Goal: Find contact information: Find contact information

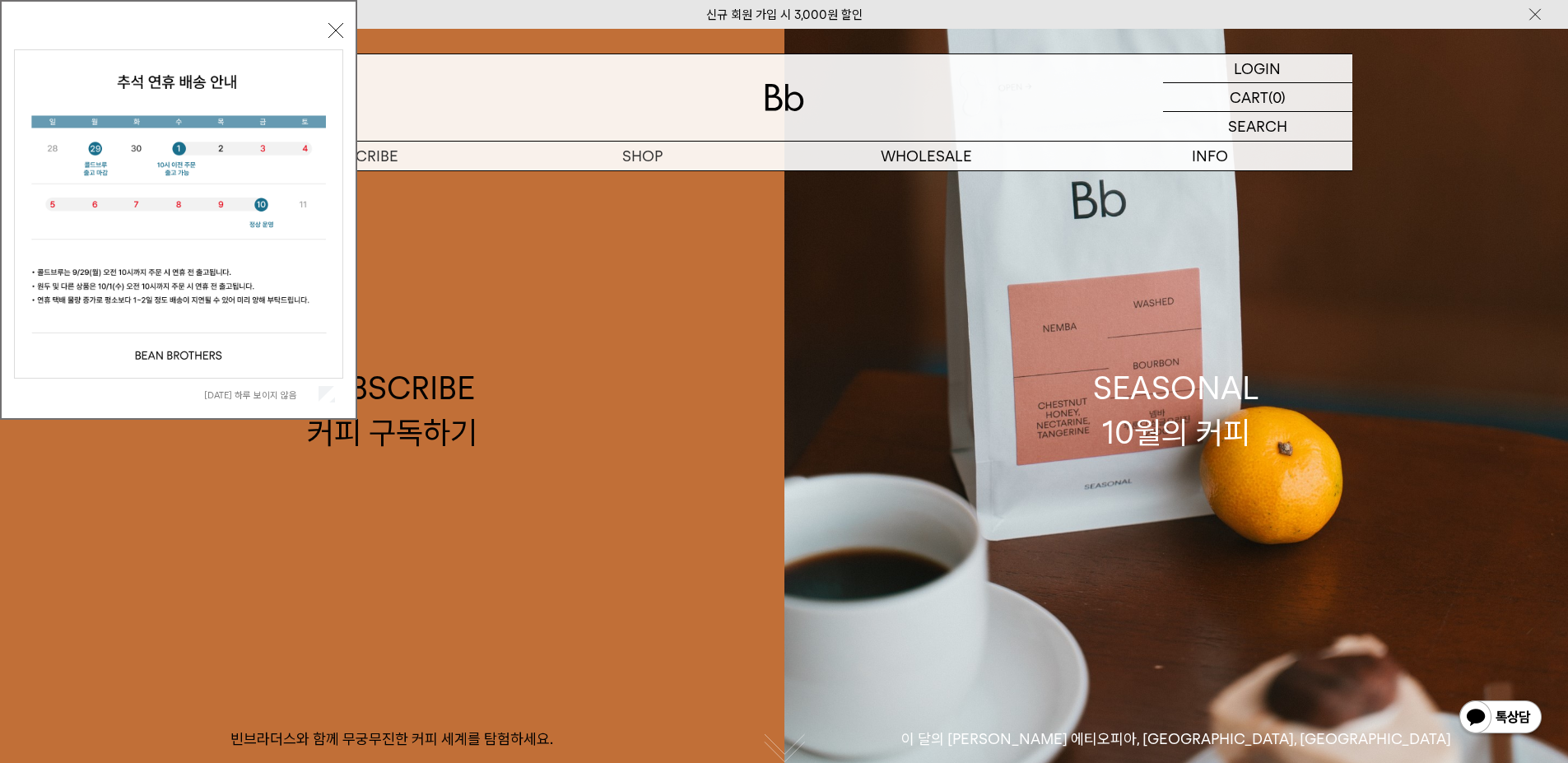
click at [234, 388] on span "[DATE] 하루 보이지 않음" at bounding box center [269, 394] width 131 height 16
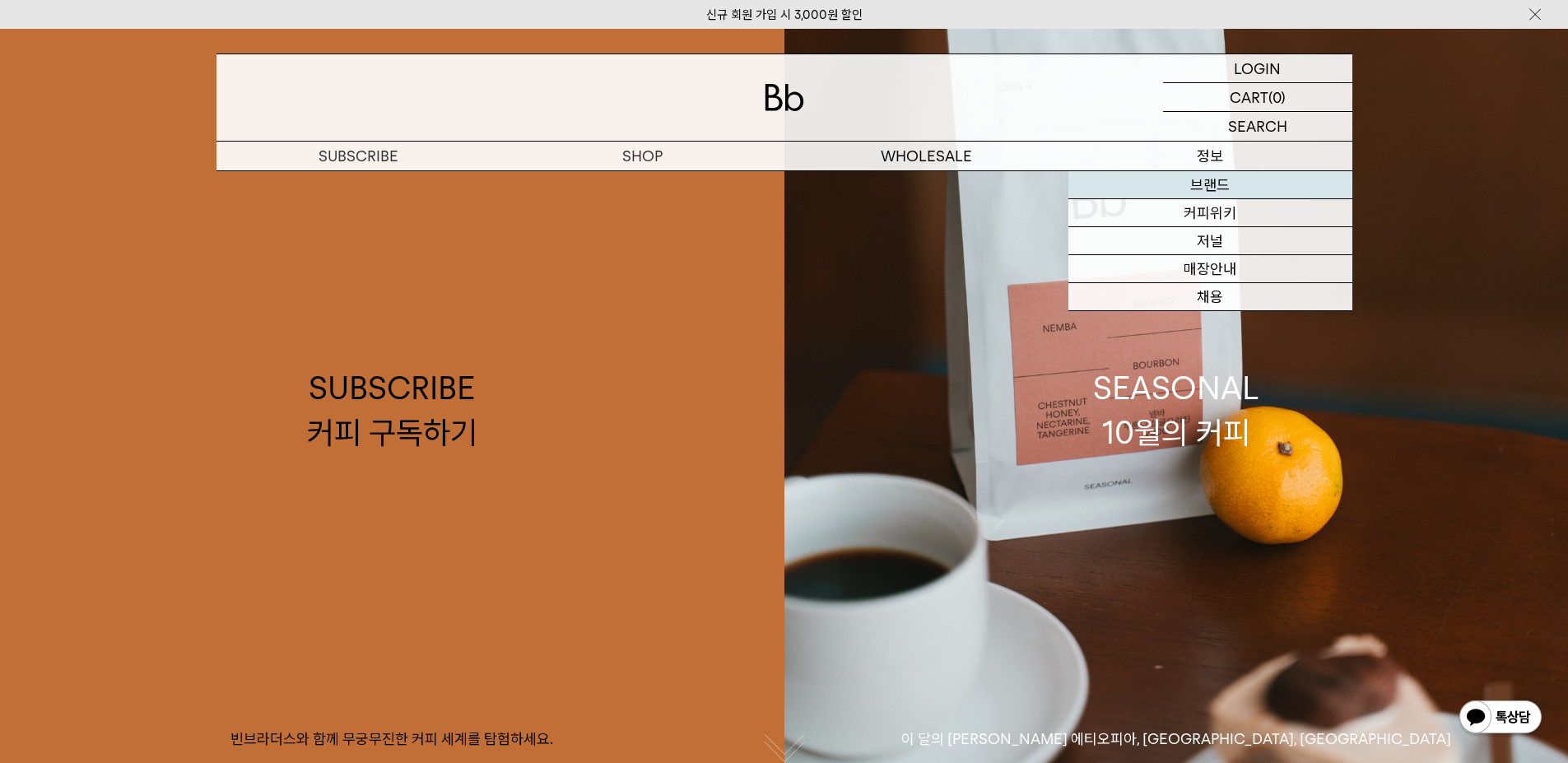
click at [1209, 179] on link "브랜드" at bounding box center [1210, 185] width 284 height 28
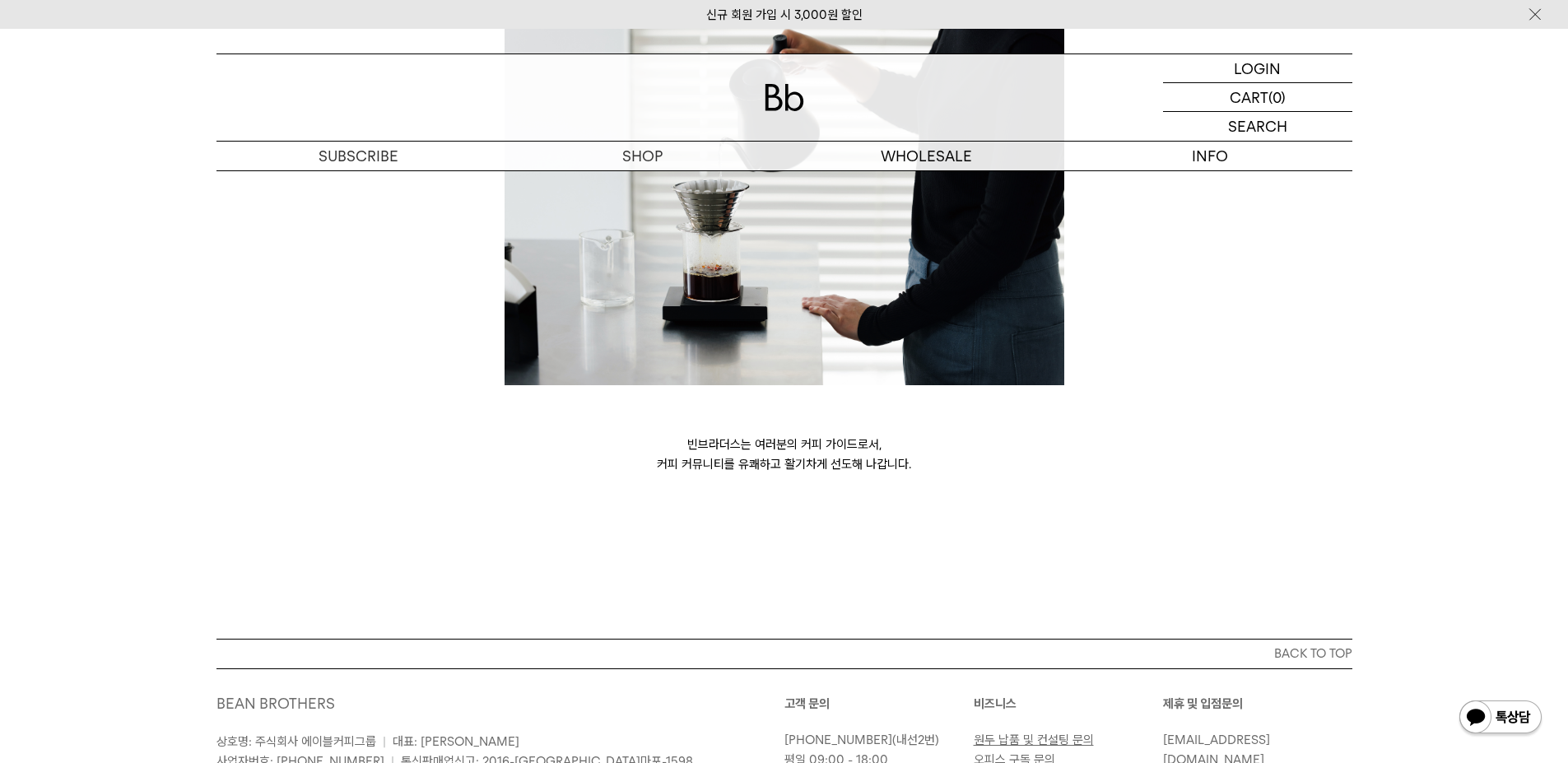
scroll to position [4489, 0]
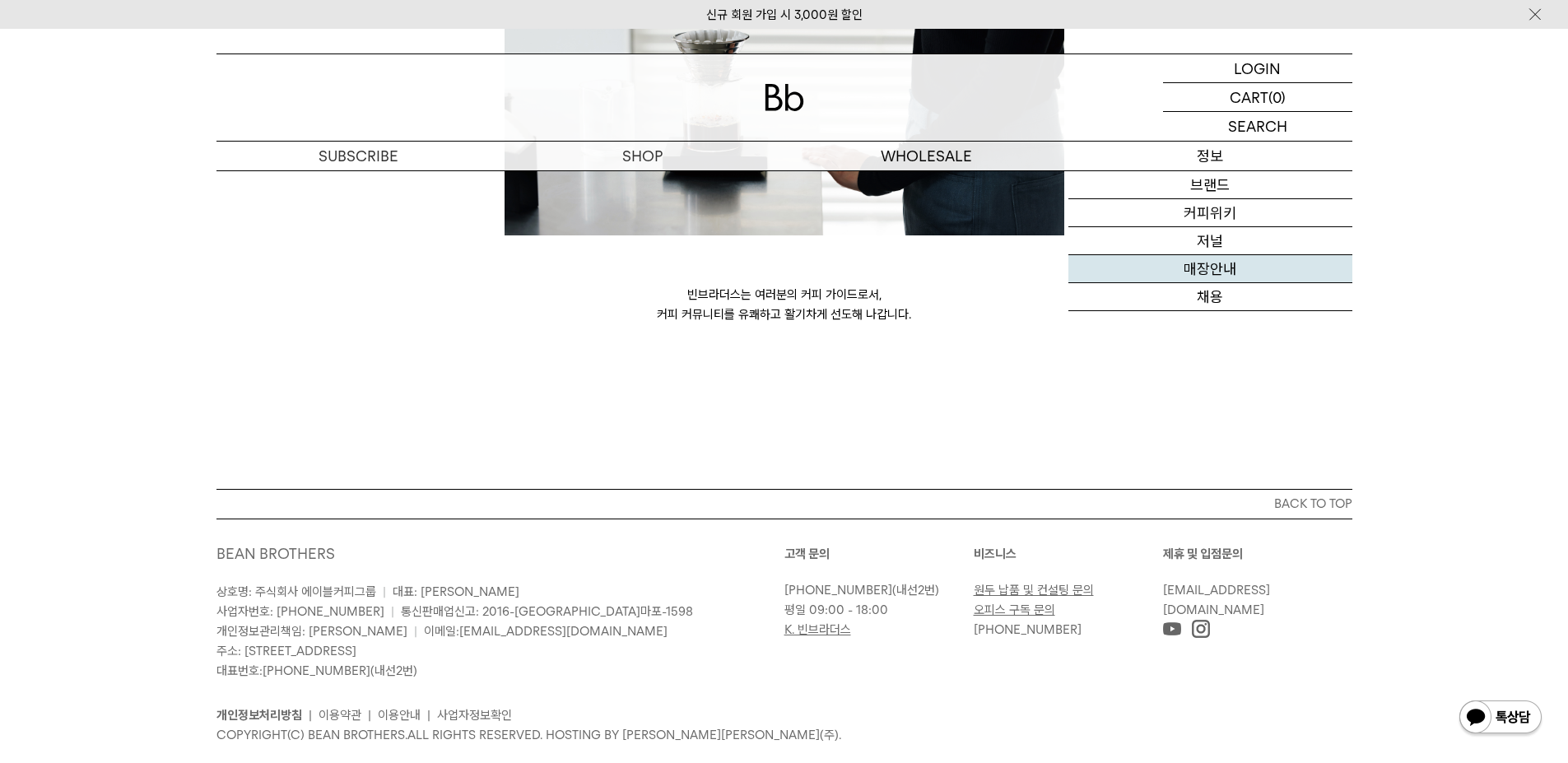
click at [1211, 265] on link "매장안내" at bounding box center [1210, 269] width 284 height 28
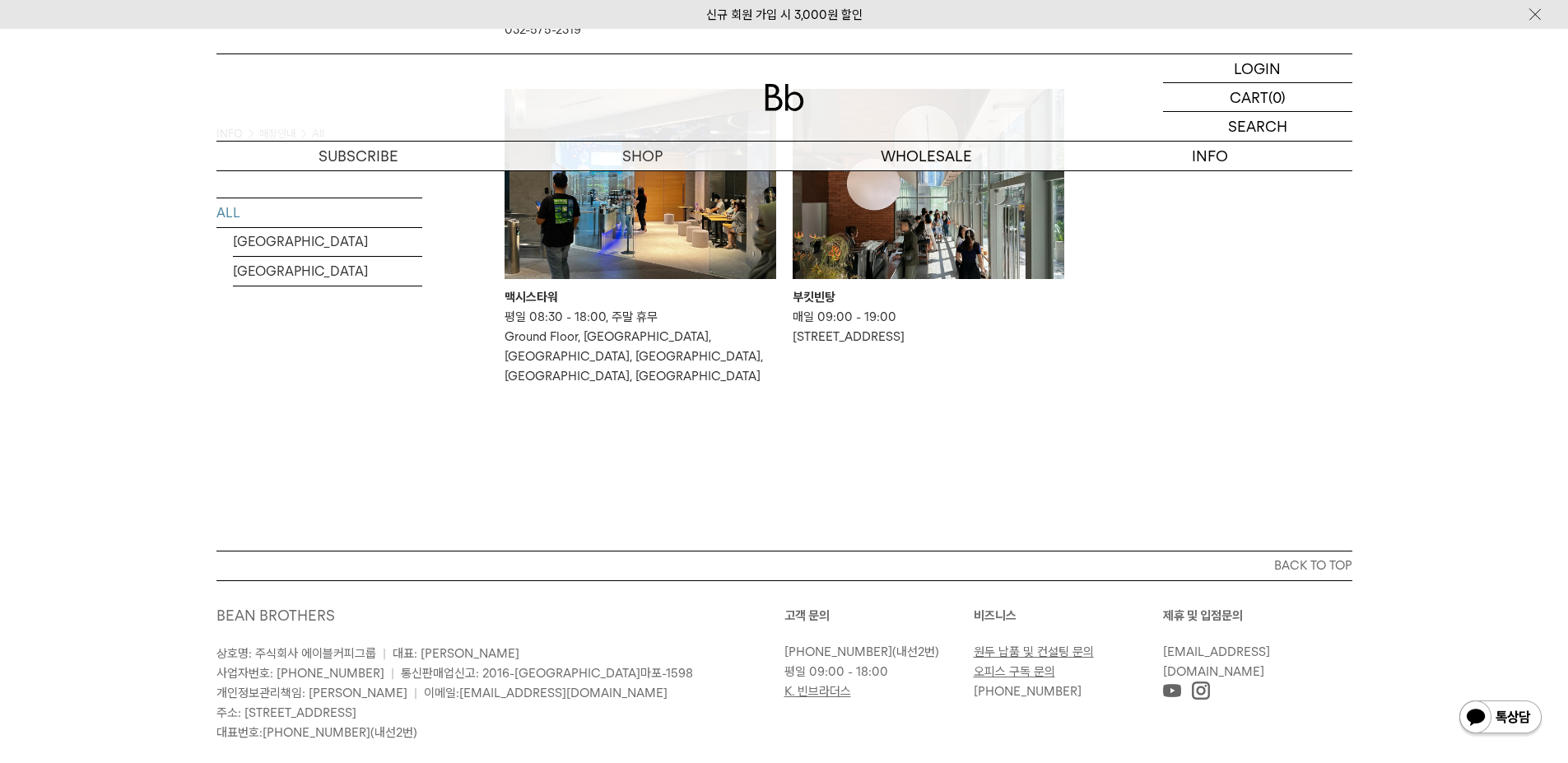
scroll to position [1334, 0]
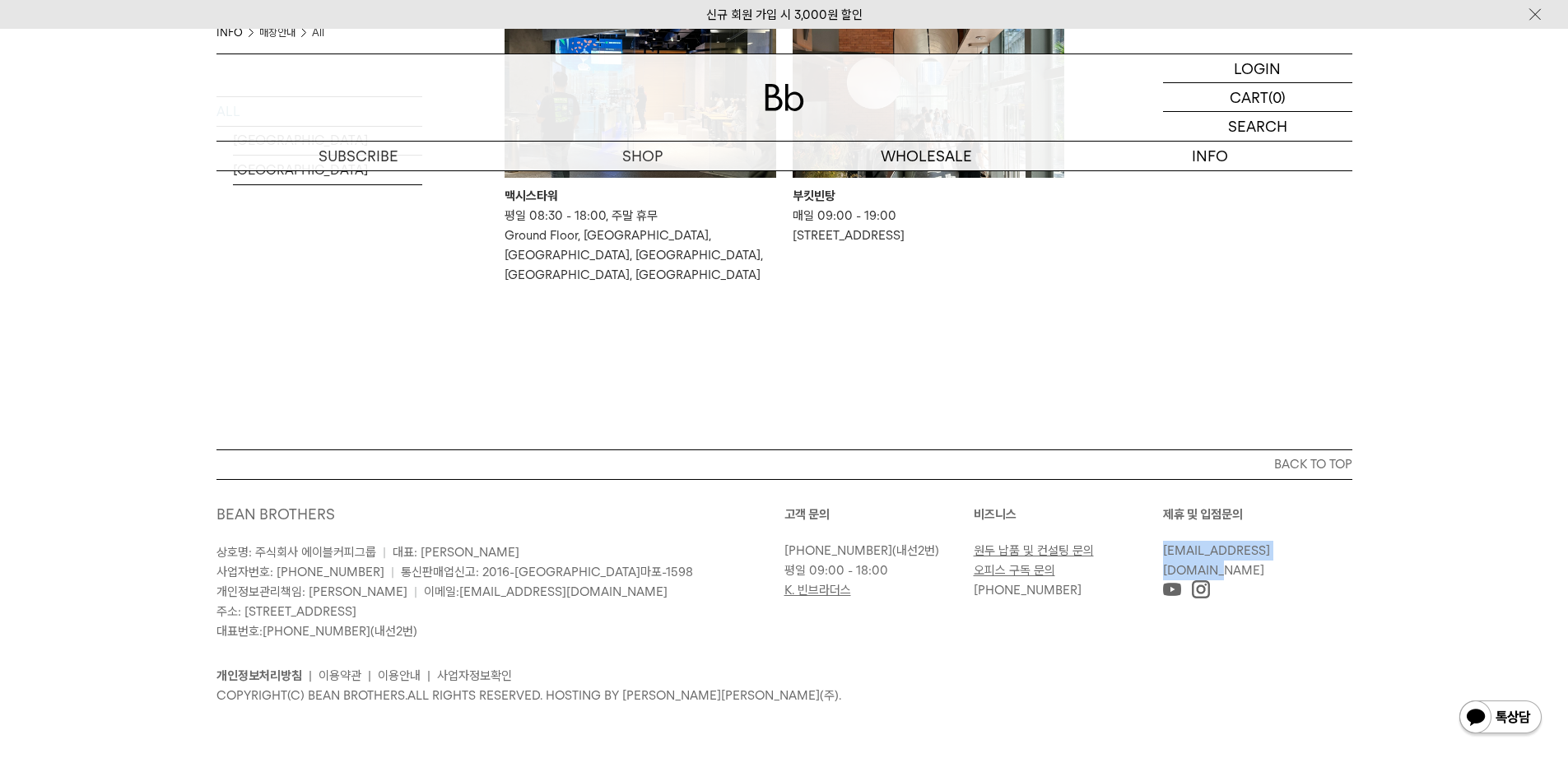
drag, startPoint x: 1314, startPoint y: 554, endPoint x: 1164, endPoint y: 553, distance: 150.0
click at [1164, 553] on p "[EMAIL_ADDRESS][DOMAIN_NAME]" at bounding box center [1253, 561] width 181 height 40
copy link "[EMAIL_ADDRESS][DOMAIN_NAME]"
click at [822, 594] on link "K. 빈브라더스" at bounding box center [818, 590] width 67 height 15
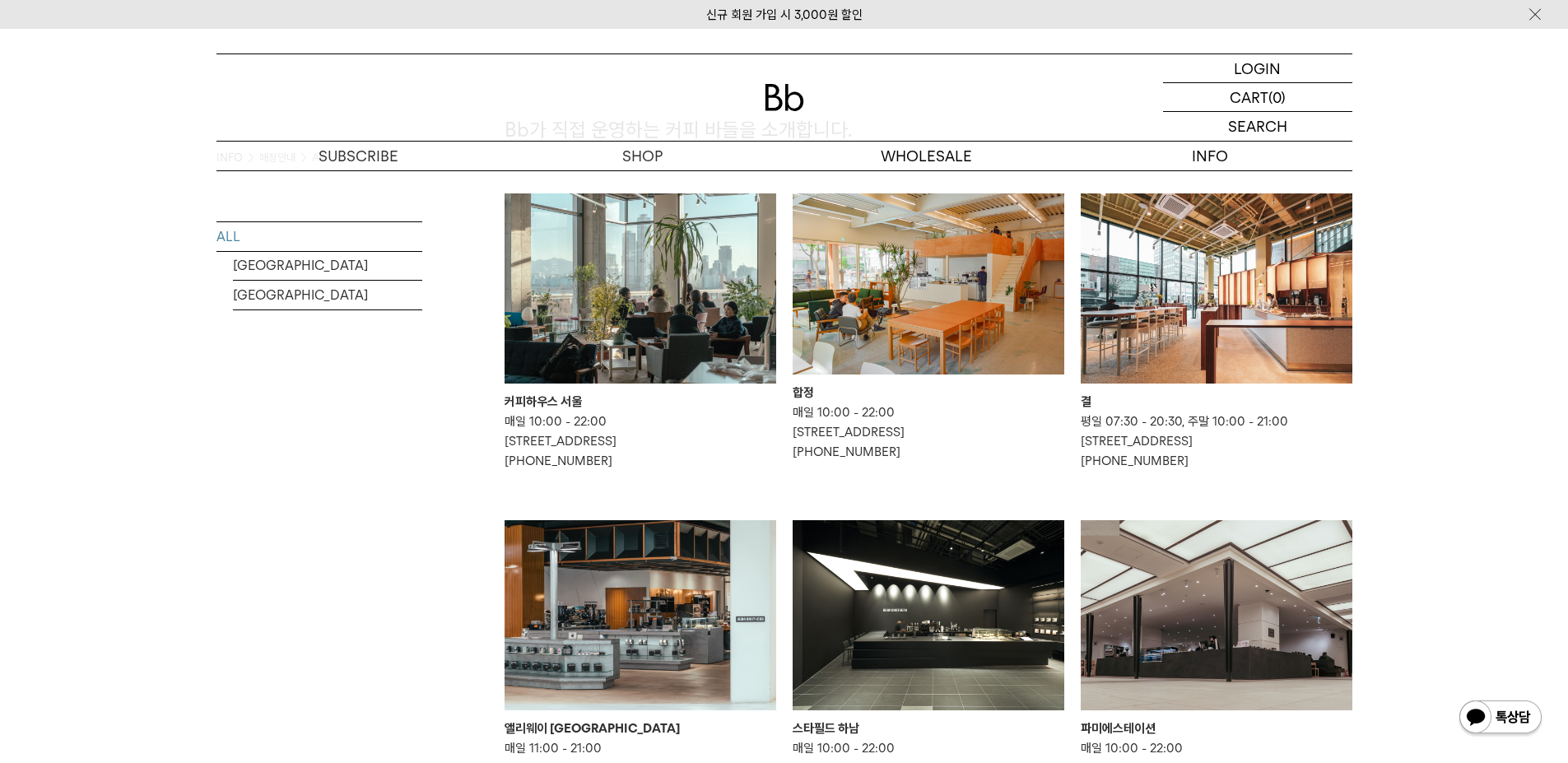
scroll to position [0, 0]
